Goal: Ask a question: Seek information or help from site administrators or community

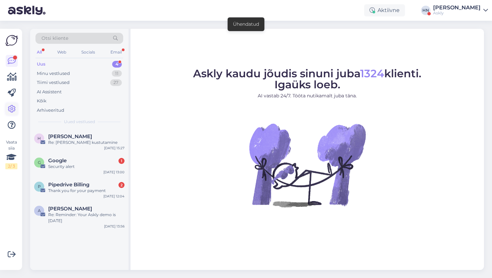
click at [10, 107] on icon at bounding box center [12, 109] width 8 height 8
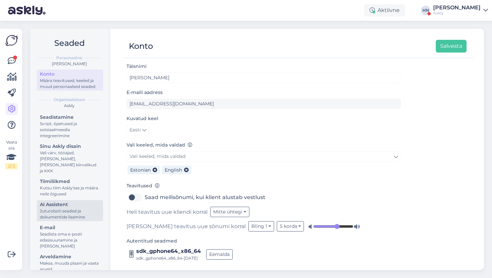
click at [74, 208] on div "Juturoboti seaded ja dokumentide lisamine" at bounding box center [70, 214] width 60 height 12
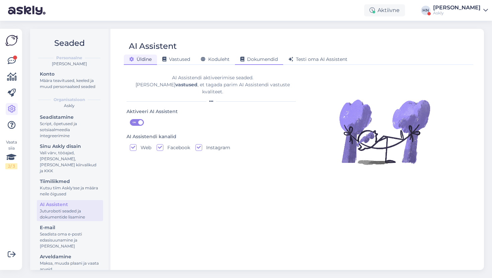
click at [260, 62] on div "Dokumendid" at bounding box center [259, 60] width 48 height 10
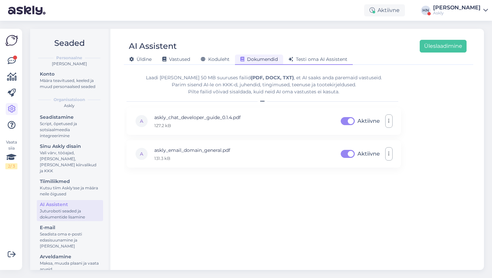
click at [335, 60] on span "Testi oma AI Assistent" at bounding box center [318, 59] width 59 height 6
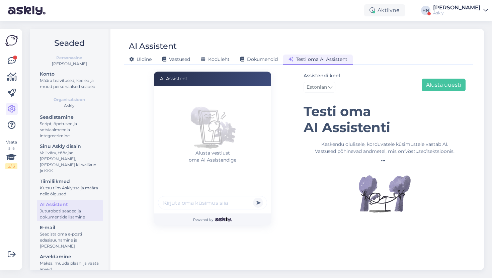
click at [212, 212] on div "Alusta vestlust oma AI Assistendiga" at bounding box center [212, 150] width 117 height 128
click at [212, 208] on input "text" at bounding box center [212, 202] width 109 height 13
type input "Tere"
click at [253, 198] on button "submit" at bounding box center [258, 203] width 10 height 10
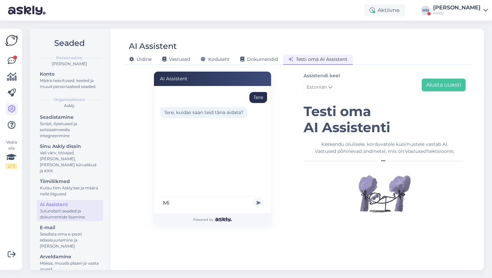
type input "M"
type input "Kuidas scripti lisada"
click at [253, 198] on button "submit" at bounding box center [258, 203] width 10 height 10
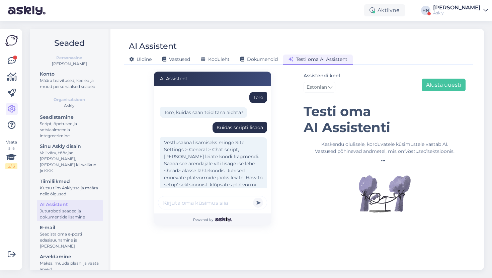
scroll to position [38, 0]
